Goal: Information Seeking & Learning: Learn about a topic

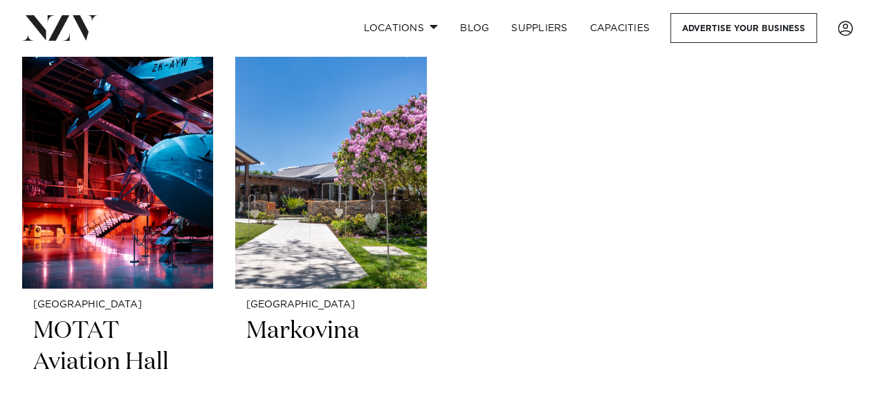
scroll to position [7330, 0]
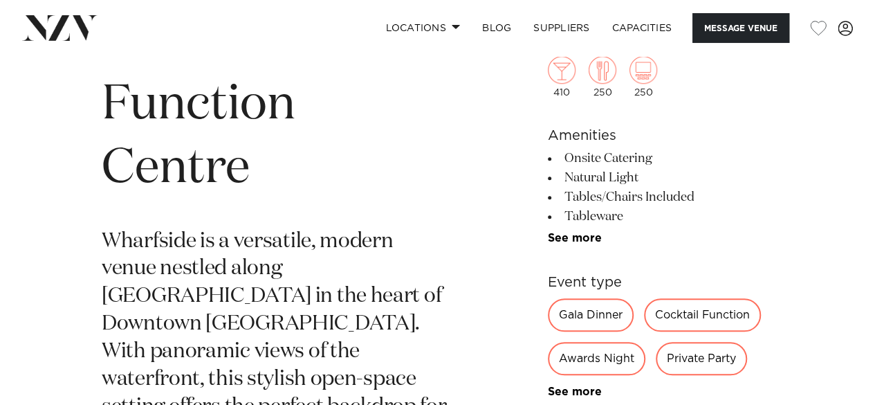
scroll to position [553, 0]
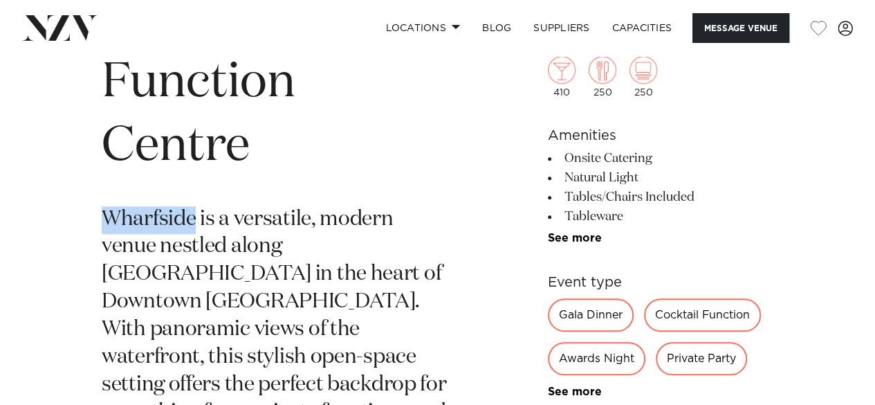
drag, startPoint x: 194, startPoint y: 218, endPoint x: 109, endPoint y: 218, distance: 85.1
click at [102, 221] on p "Wharfside is a versatile, modern venue nestled along Quay Street in the heart o…" at bounding box center [276, 344] width 348 height 276
copy p "Wharfside"
